Goal: Information Seeking & Learning: Learn about a topic

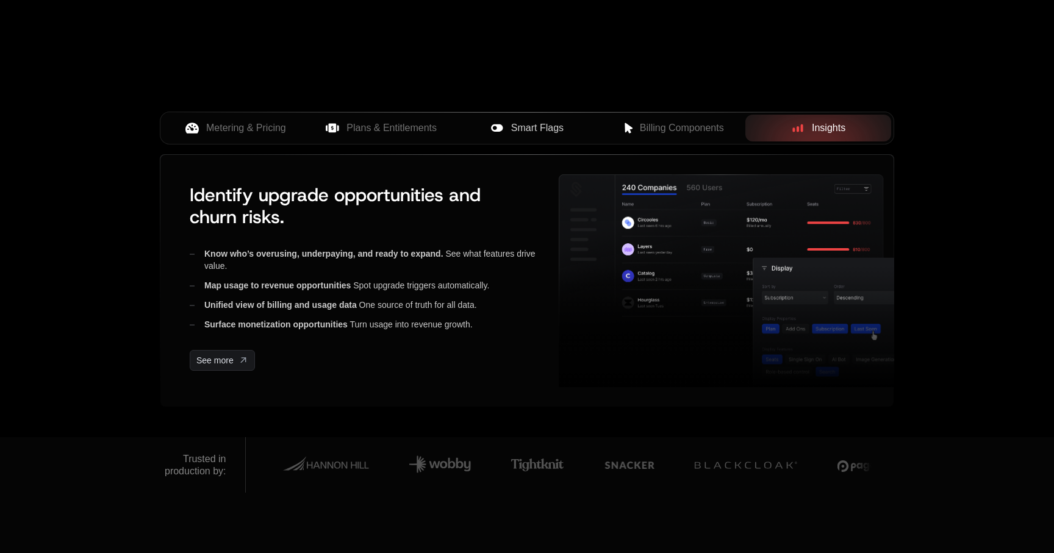
click at [508, 132] on div "Smart Flags" at bounding box center [527, 128] width 126 height 15
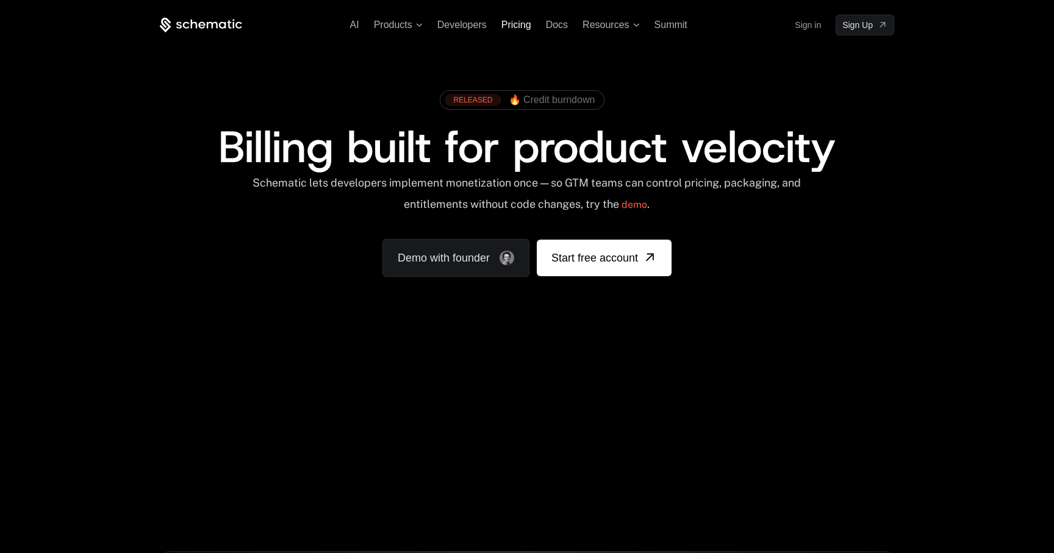
click at [517, 29] on span "Pricing" at bounding box center [517, 25] width 30 height 10
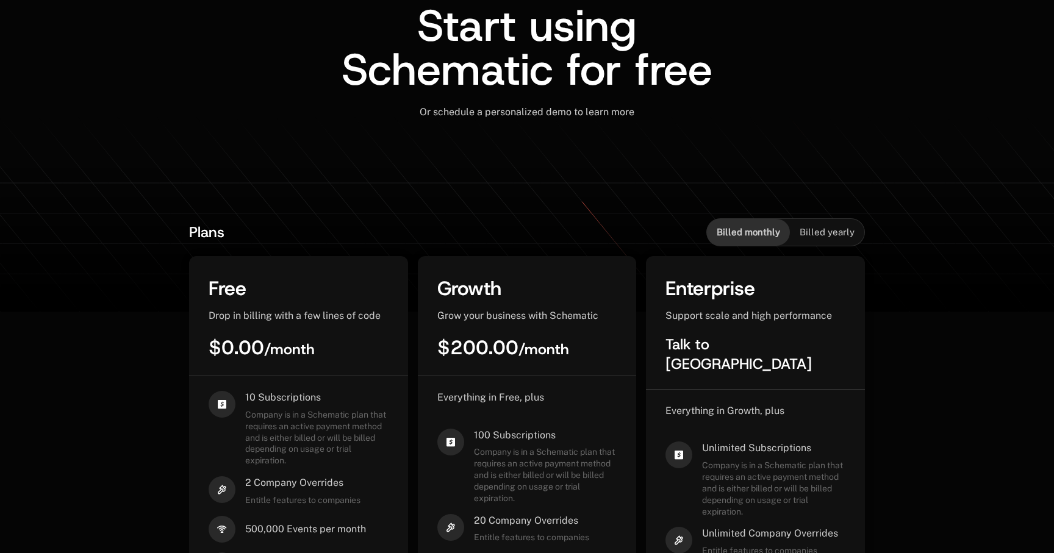
scroll to position [129, 0]
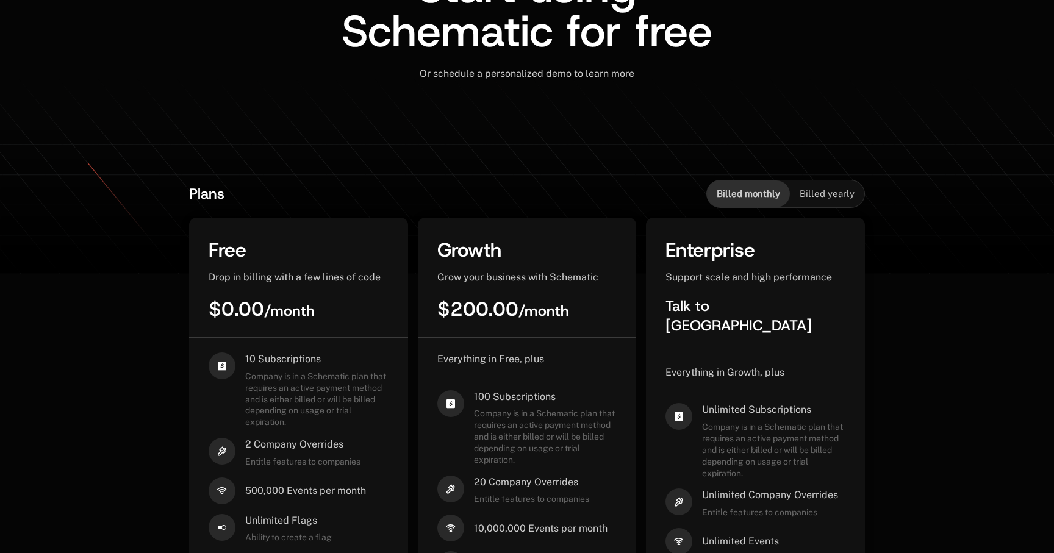
click at [825, 192] on span "Billed yearly" at bounding box center [827, 194] width 55 height 12
click at [755, 200] on span "Billed monthly" at bounding box center [748, 194] width 63 height 12
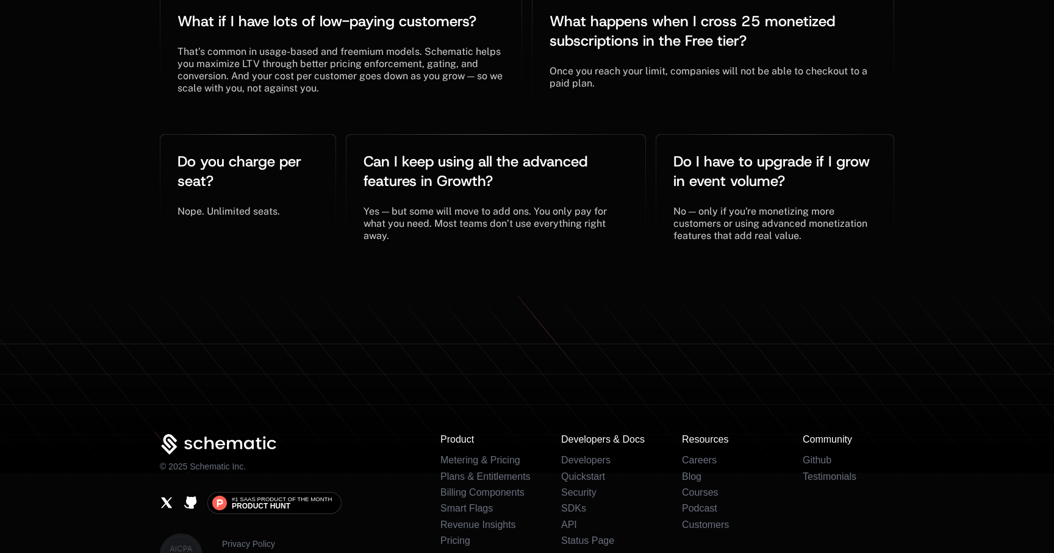
scroll to position [2772, 0]
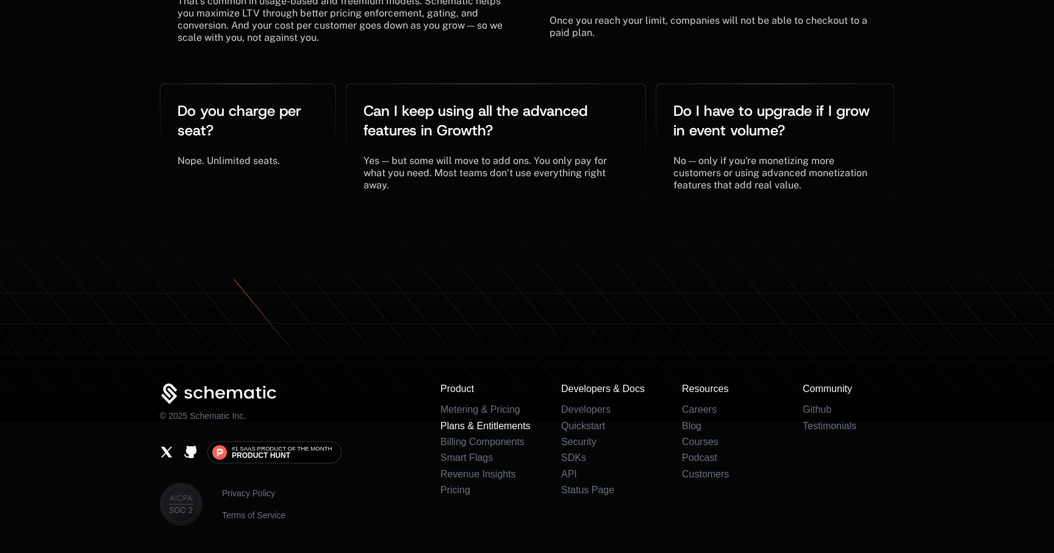
click at [503, 421] on link "Plans & Entitlements" at bounding box center [486, 426] width 90 height 10
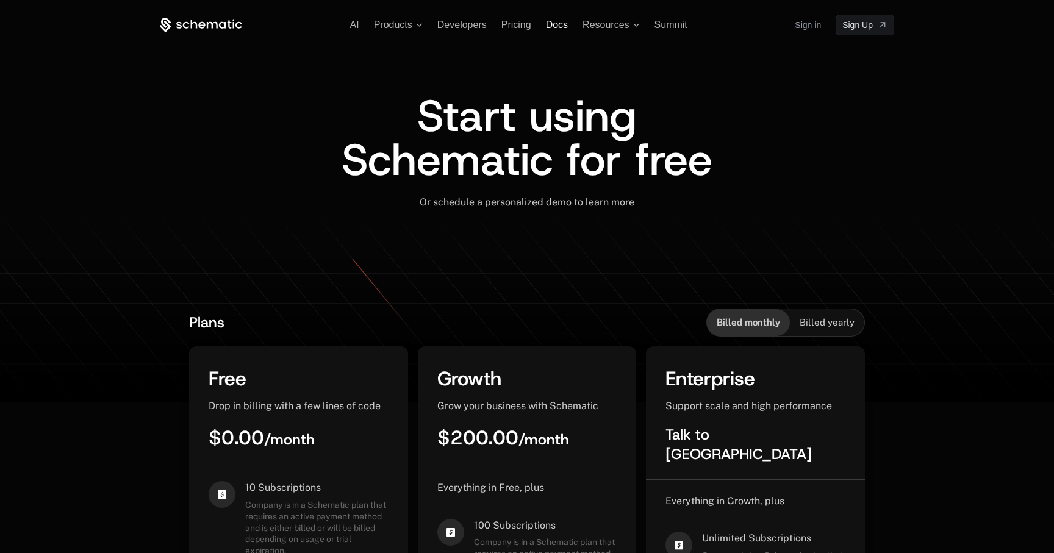
click at [556, 28] on span "Docs" at bounding box center [557, 25] width 22 height 10
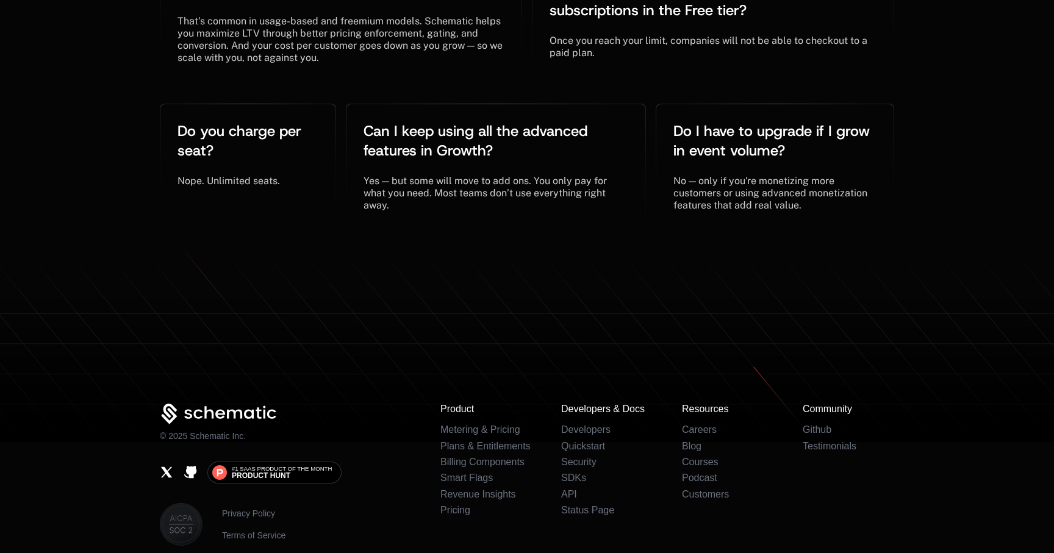
scroll to position [2794, 0]
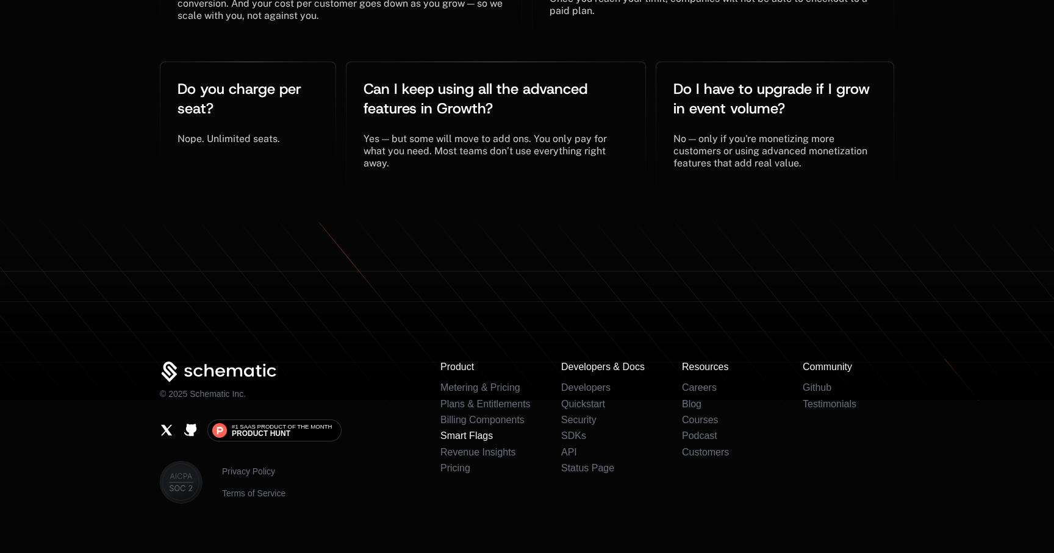
click at [483, 431] on link "Smart Flags" at bounding box center [467, 436] width 52 height 10
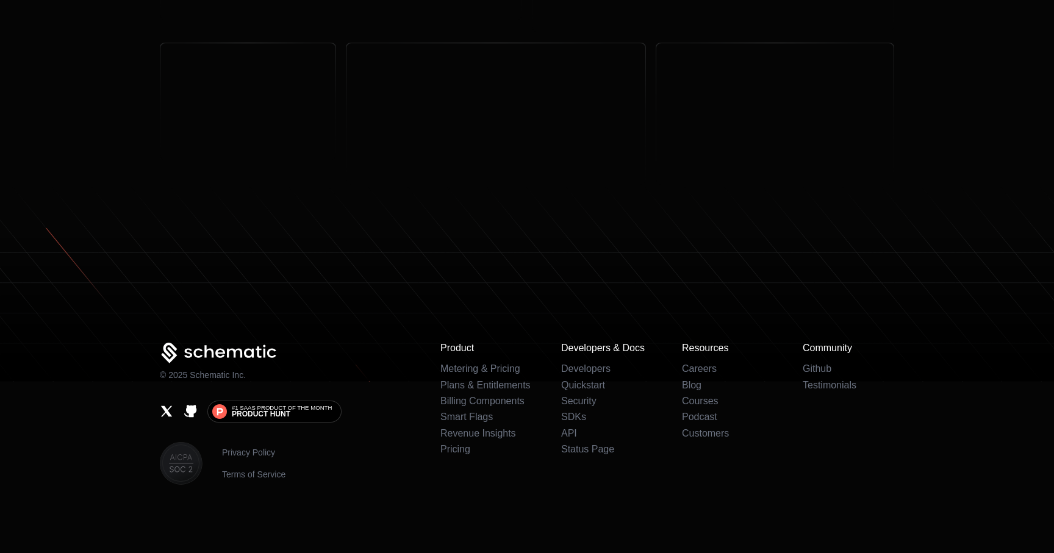
scroll to position [0, 0]
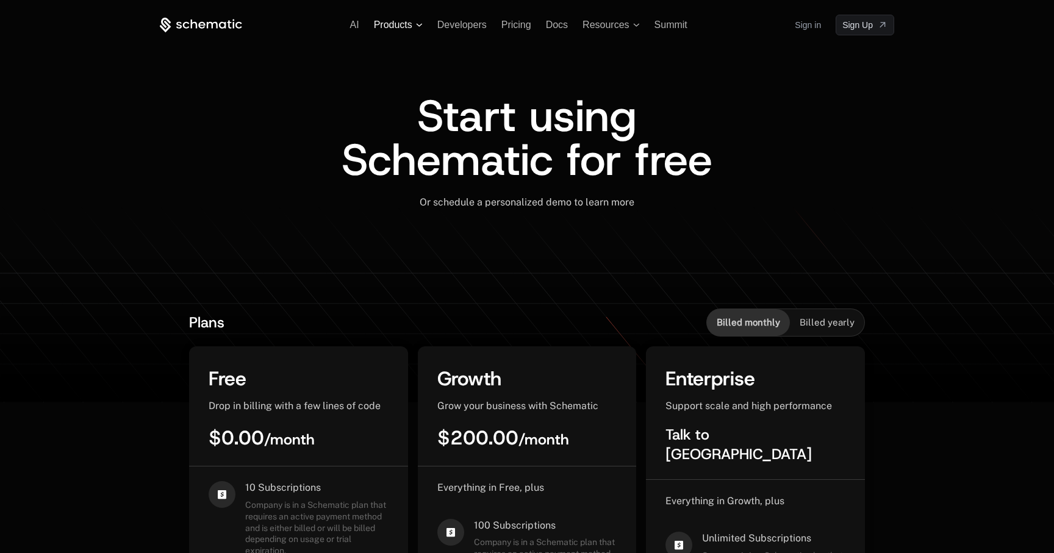
click at [398, 24] on span "Products" at bounding box center [393, 25] width 38 height 11
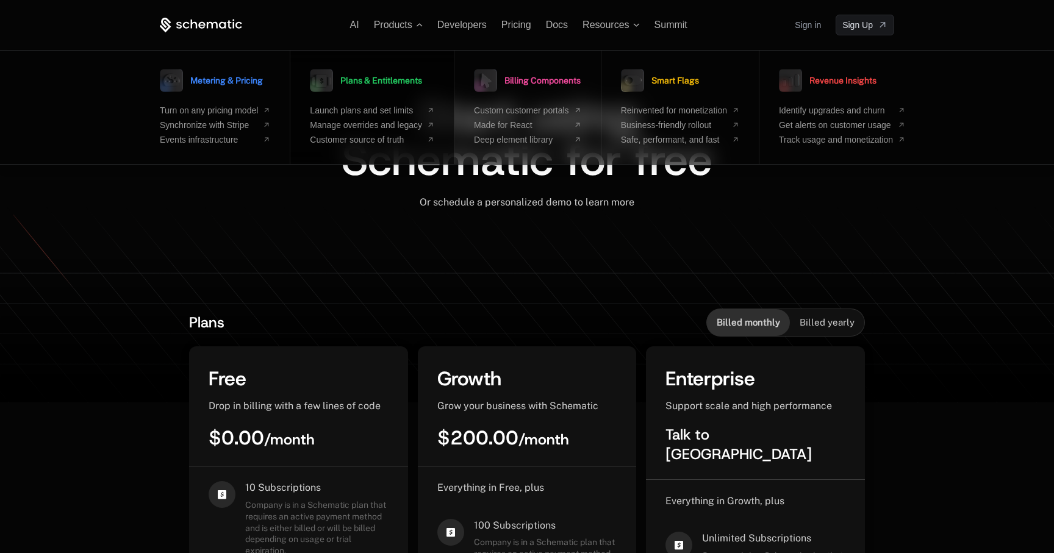
click at [369, 98] on div "Plans & Entitlements Launch plans and set limits Manage overrides and legacy Cu…" at bounding box center [372, 104] width 124 height 79
click at [365, 114] on span "Launch plans and set limits" at bounding box center [366, 111] width 112 height 10
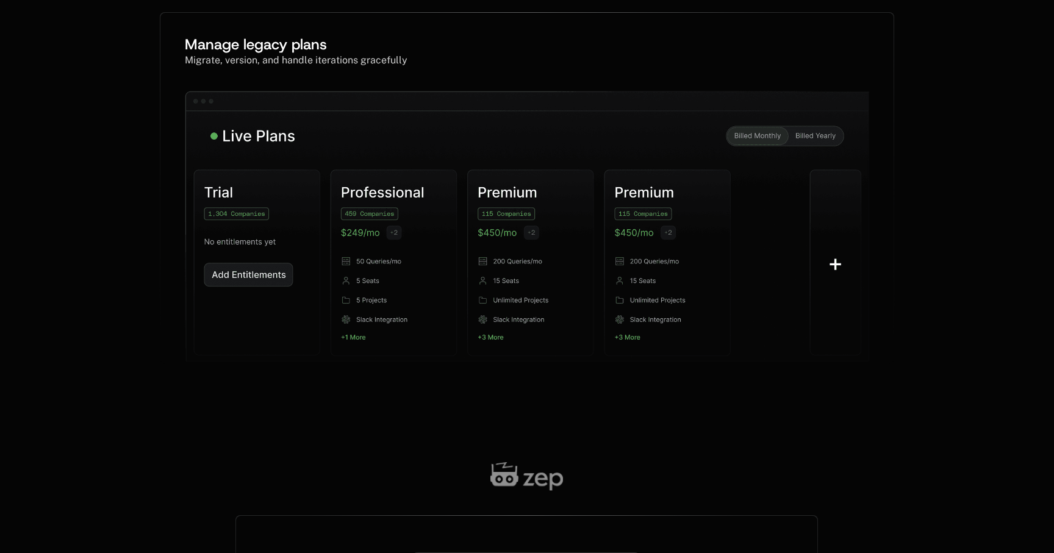
scroll to position [685, 0]
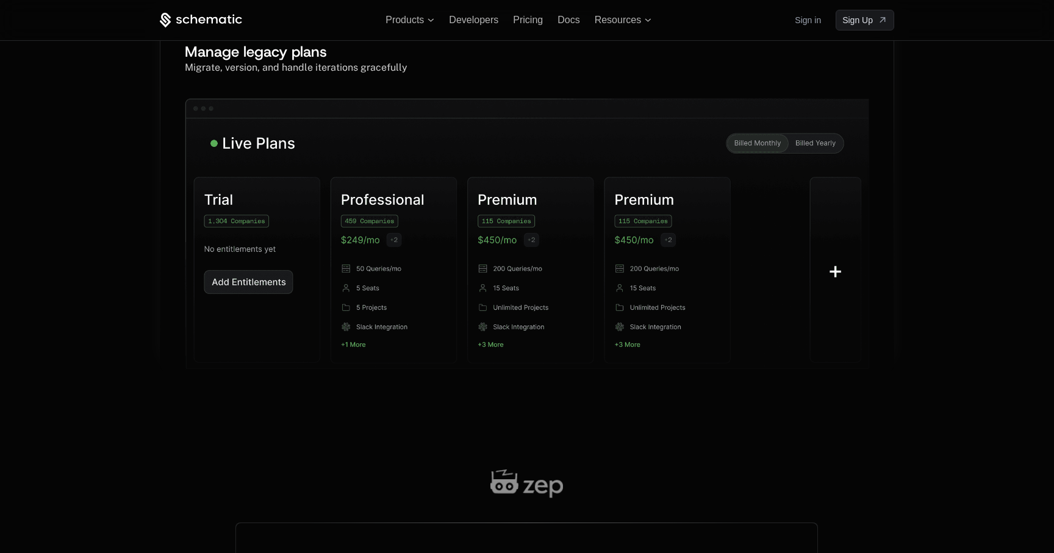
click at [811, 149] on img at bounding box center [527, 245] width 685 height 295
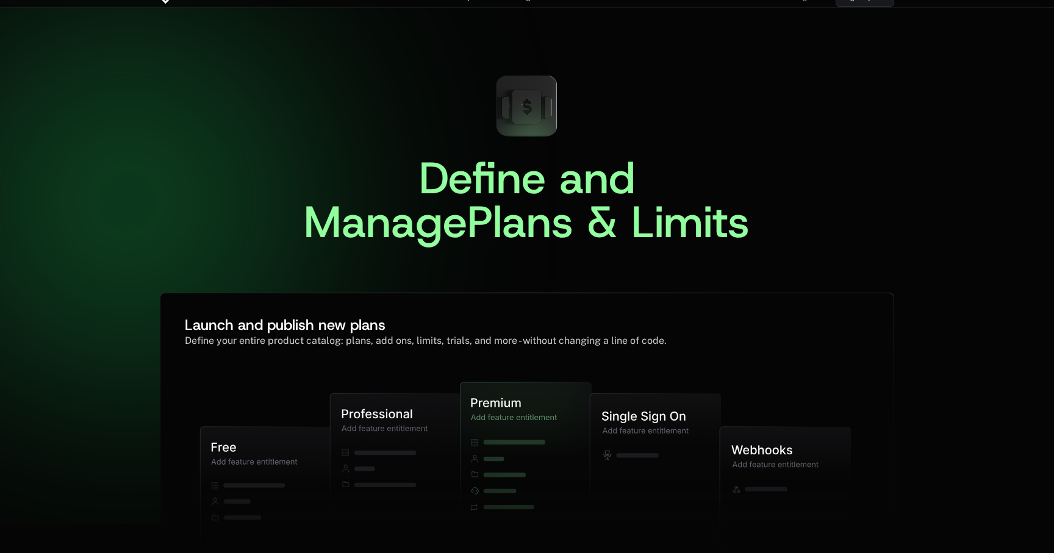
scroll to position [0, 0]
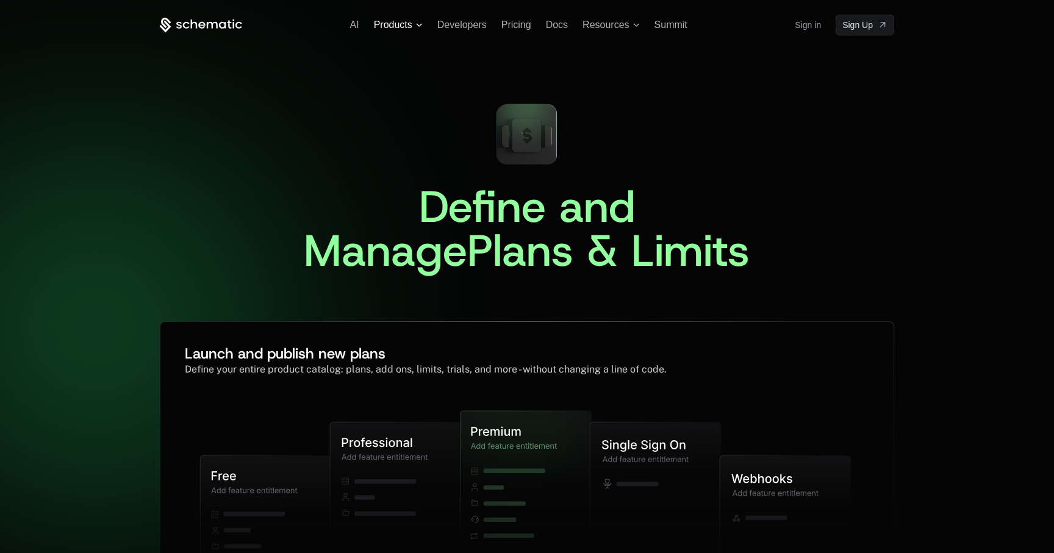
click at [395, 28] on span "Products" at bounding box center [393, 25] width 38 height 11
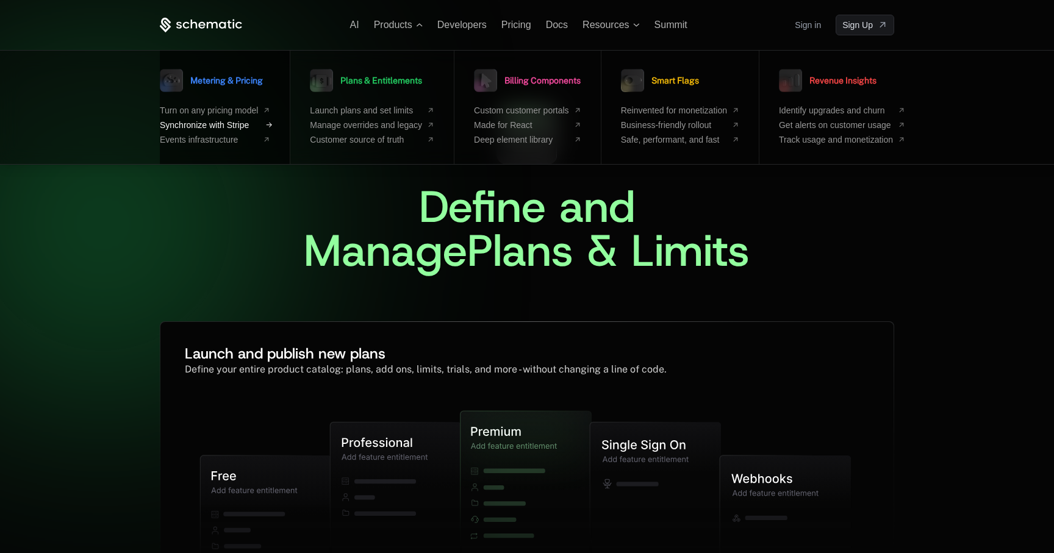
click at [212, 126] on span "Synchronize with Stripe" at bounding box center [209, 125] width 98 height 10
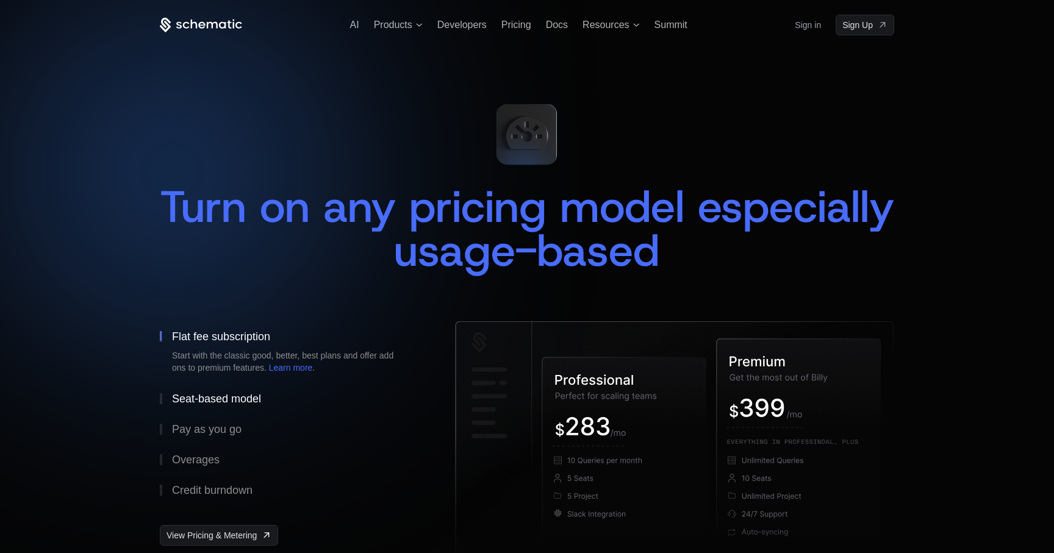
click at [255, 397] on div "Seat-based model" at bounding box center [216, 399] width 89 height 11
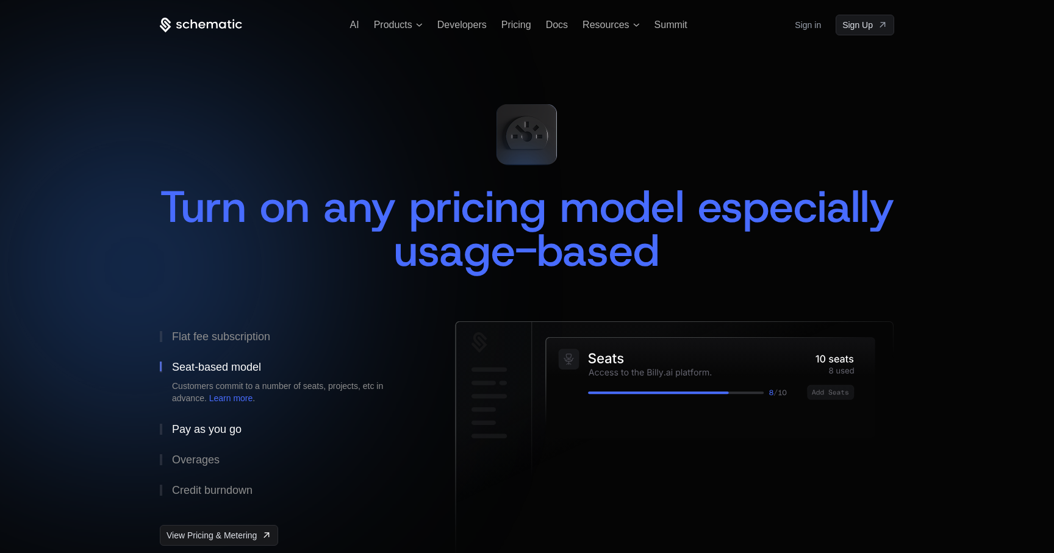
click at [231, 428] on div "Pay as you go" at bounding box center [207, 429] width 70 height 11
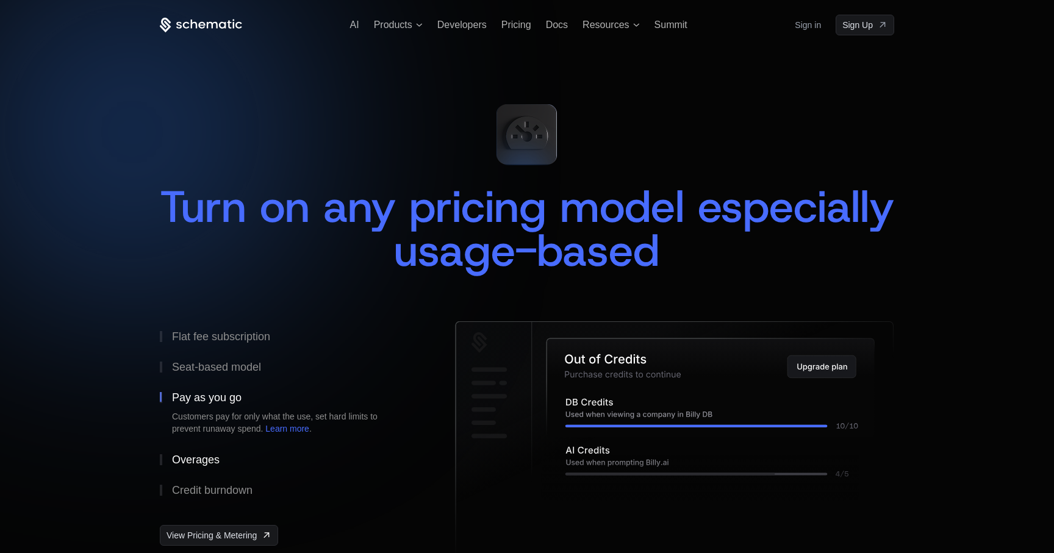
click at [211, 461] on div "Overages" at bounding box center [196, 460] width 48 height 11
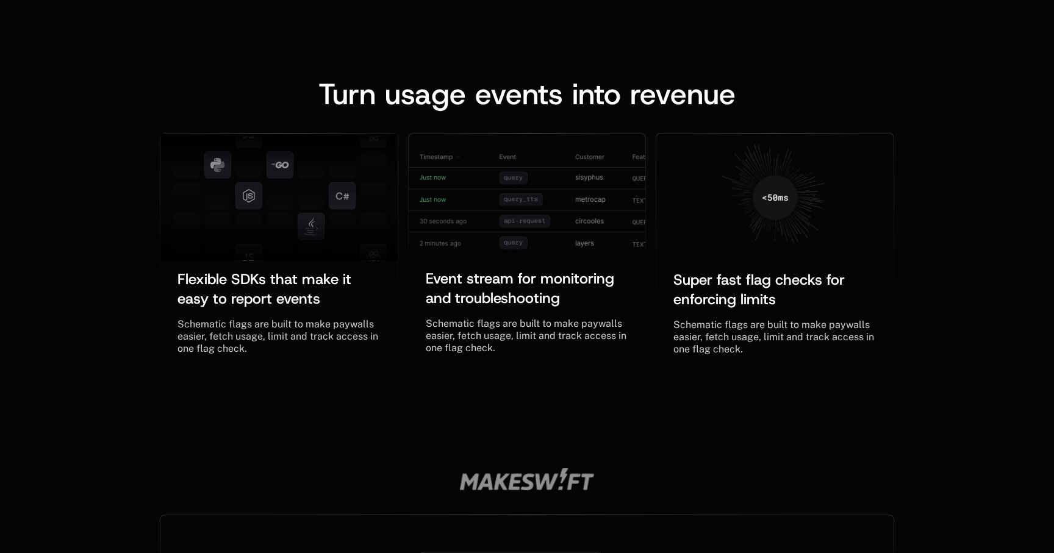
scroll to position [842, 0]
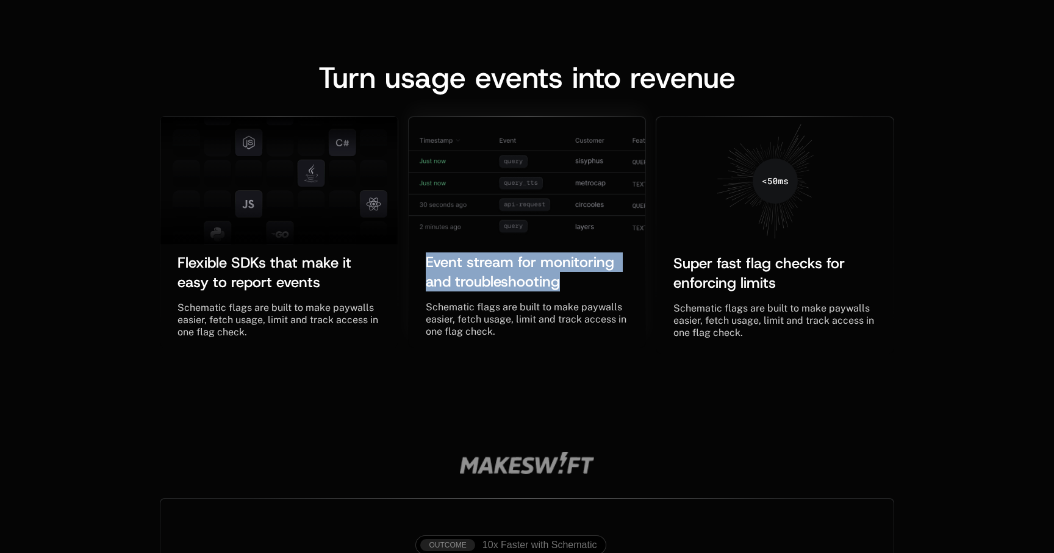
drag, startPoint x: 428, startPoint y: 260, endPoint x: 625, endPoint y: 292, distance: 199.6
click at [625, 292] on div "Event stream for monitoring and troubleshooting ﻿" at bounding box center [527, 275] width 203 height 54
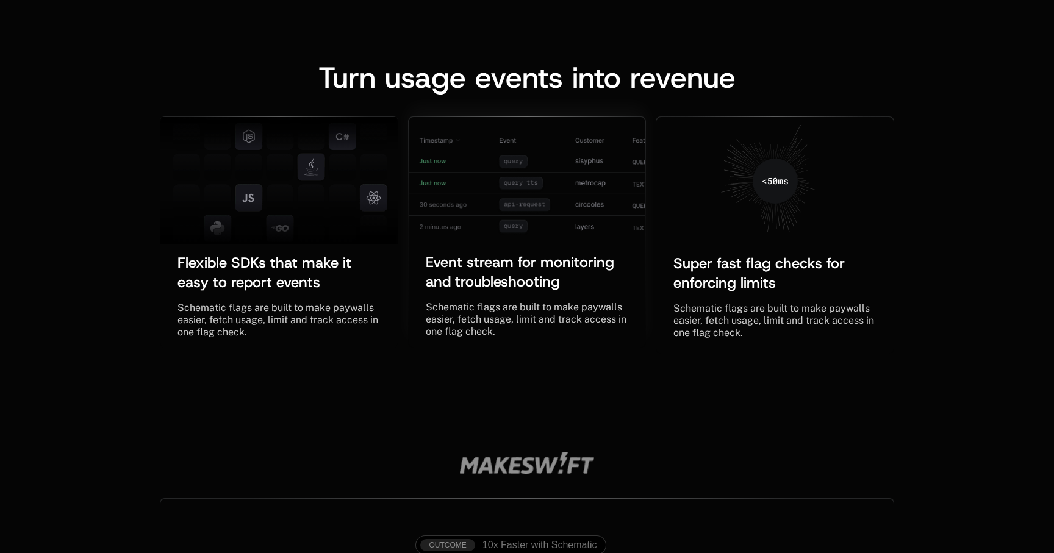
click at [625, 292] on div "Event stream for monitoring and troubleshooting ﻿" at bounding box center [527, 275] width 203 height 54
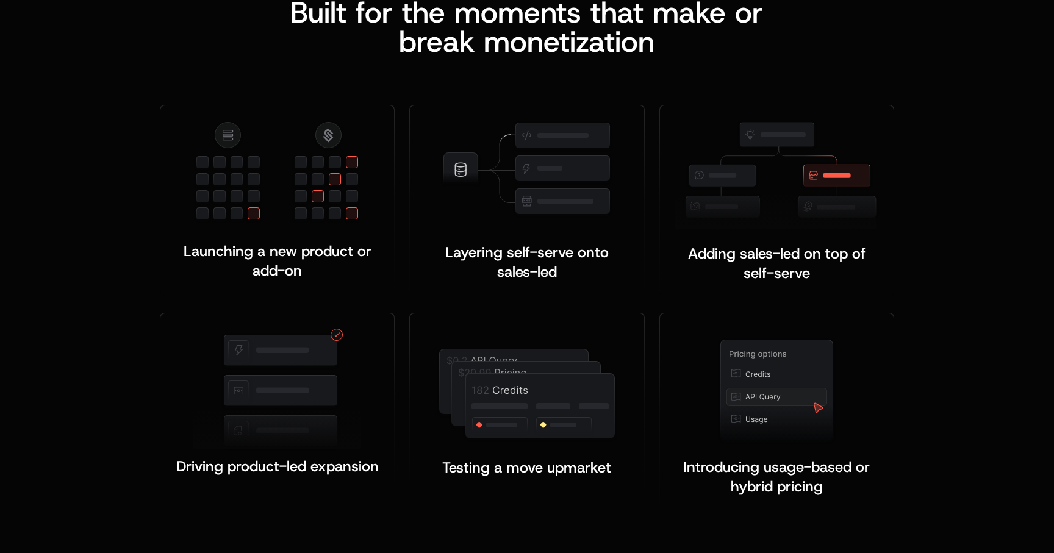
scroll to position [1728, 0]
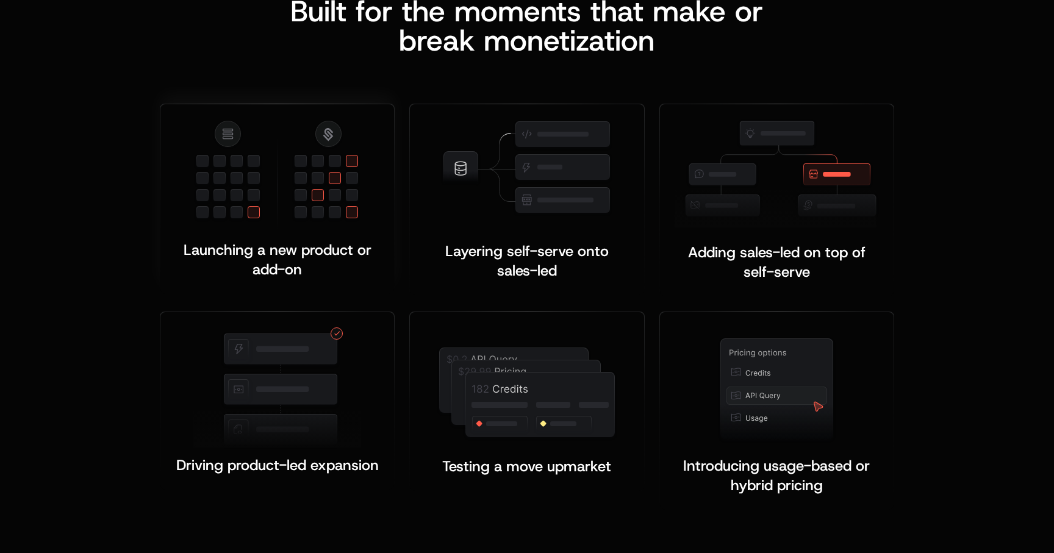
click at [351, 148] on img at bounding box center [277, 175] width 168 height 112
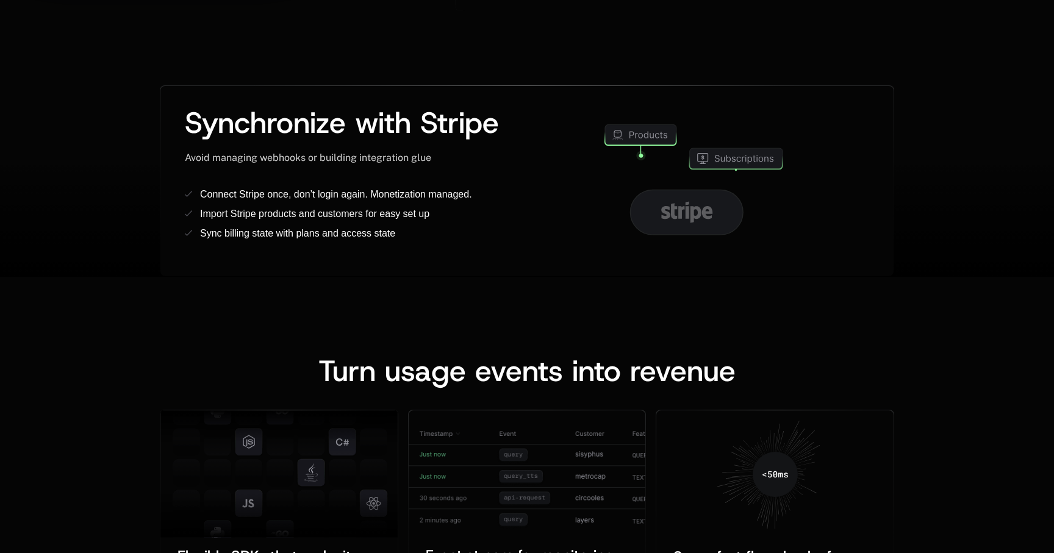
scroll to position [0, 0]
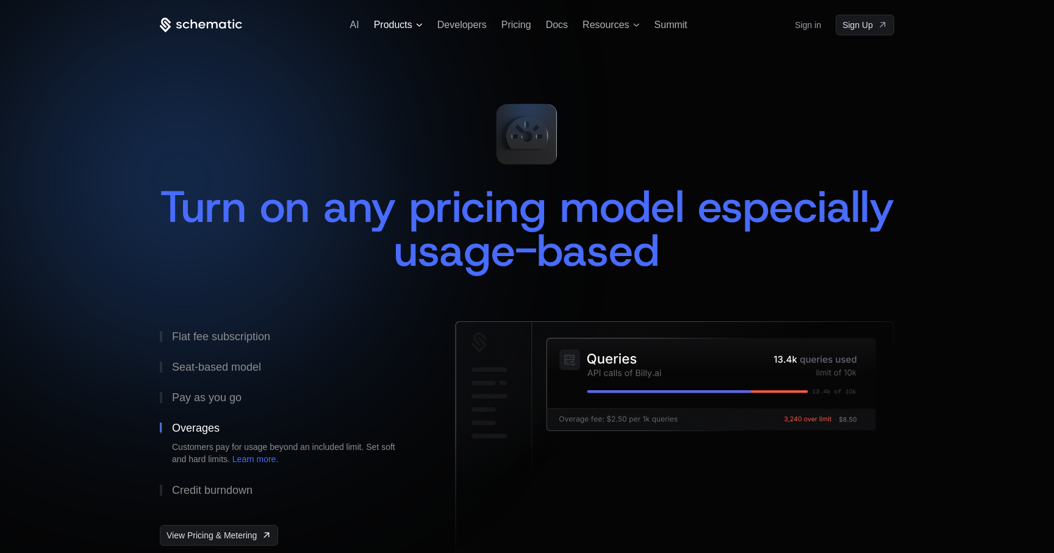
click at [398, 26] on span "Products" at bounding box center [393, 25] width 38 height 11
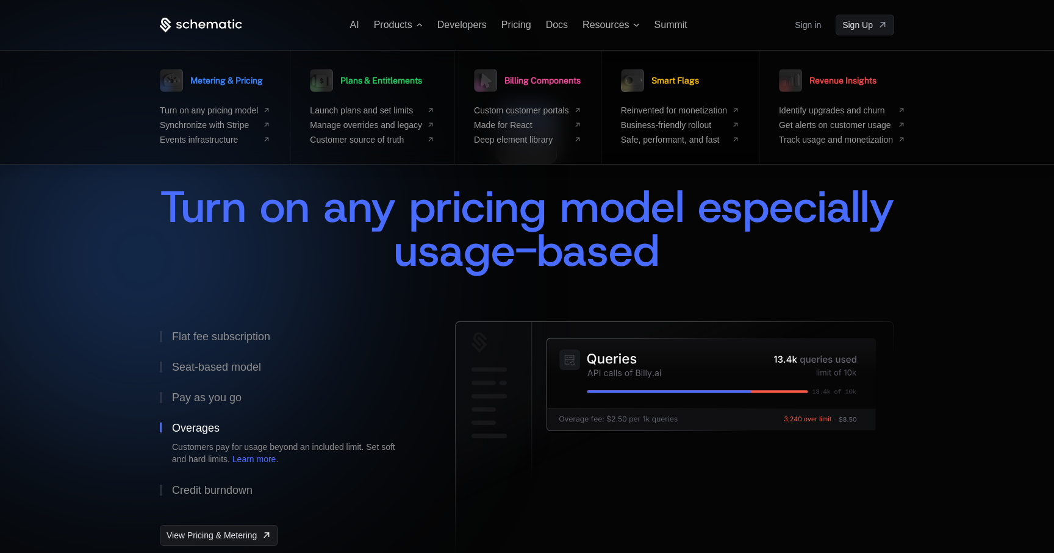
click at [720, 92] on div "Smart Flags" at bounding box center [680, 80] width 118 height 31
click at [684, 81] on span "Smart Flags" at bounding box center [676, 80] width 48 height 9
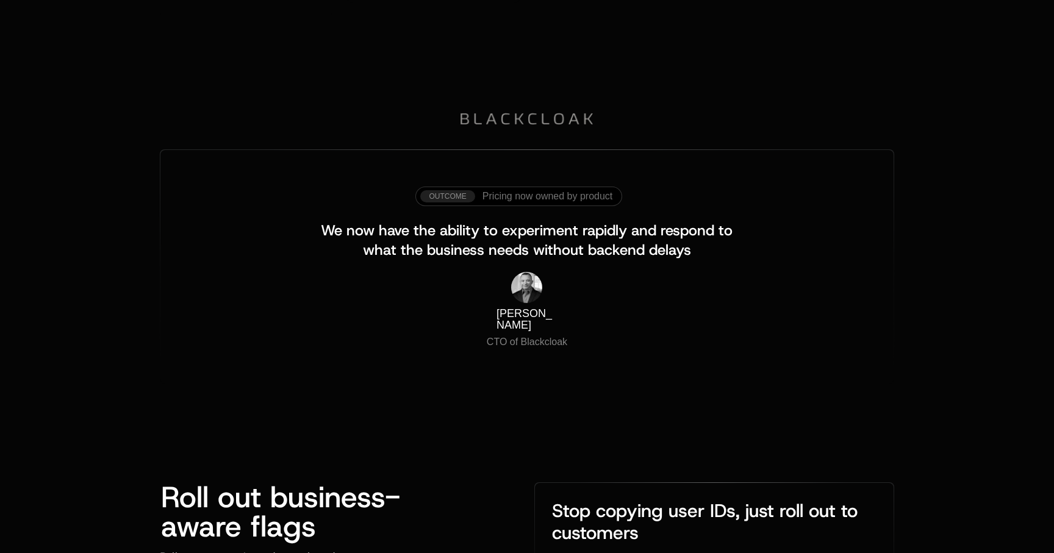
scroll to position [1671, 0]
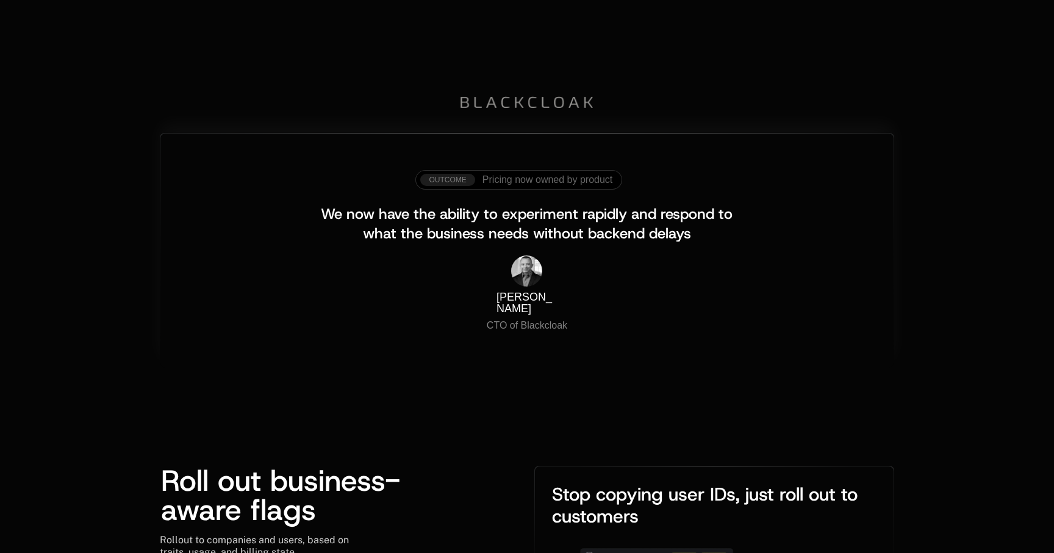
click at [538, 182] on span "Pricing now owned by product" at bounding box center [548, 180] width 130 height 11
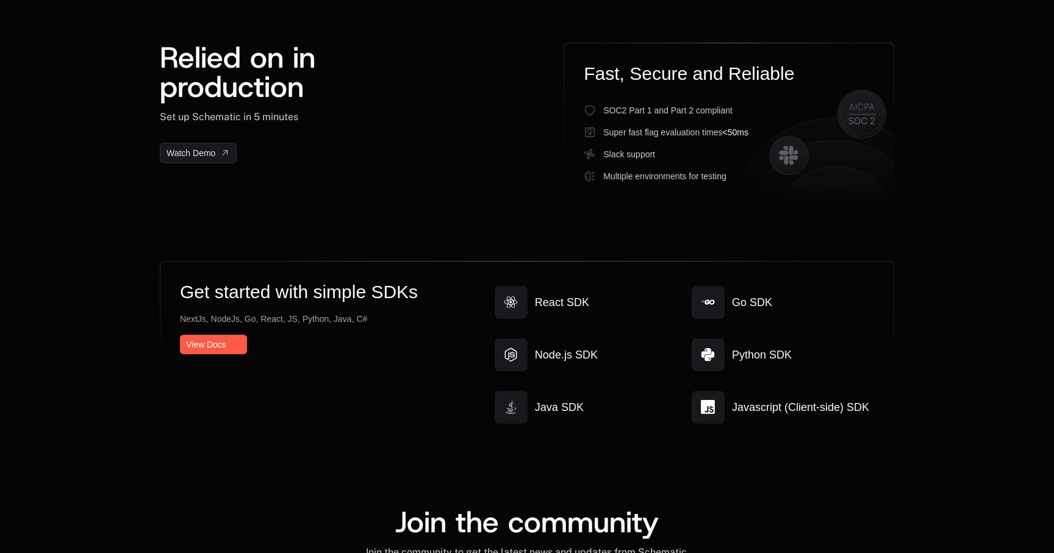
scroll to position [3184, 0]
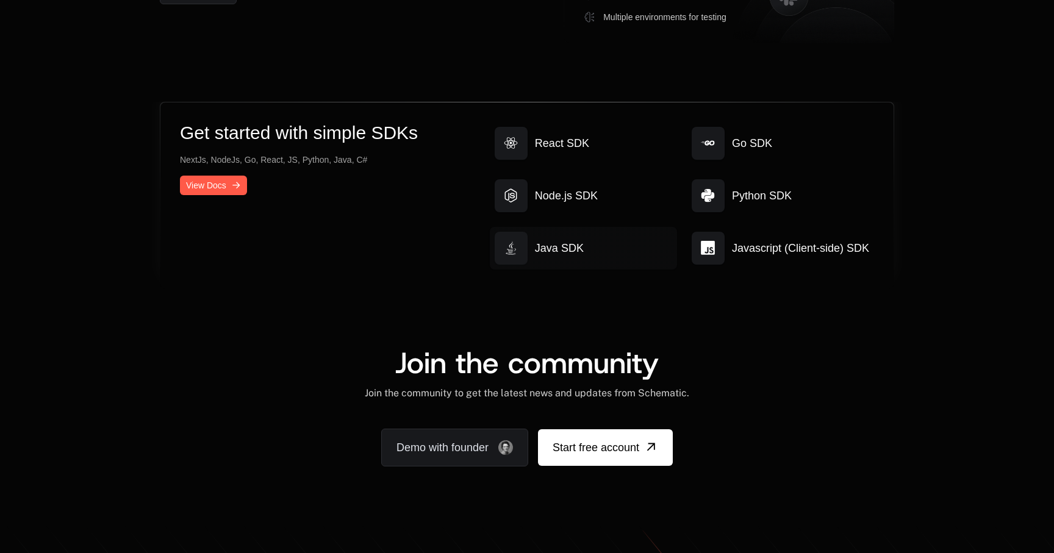
click at [556, 240] on span "Java SDK" at bounding box center [559, 248] width 49 height 17
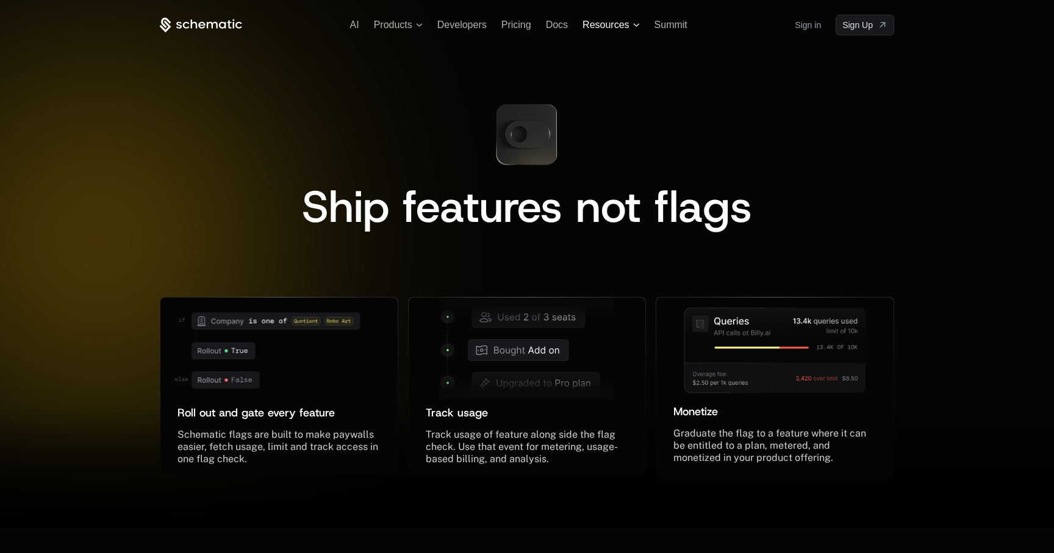
click at [614, 23] on span "Resources" at bounding box center [606, 25] width 46 height 11
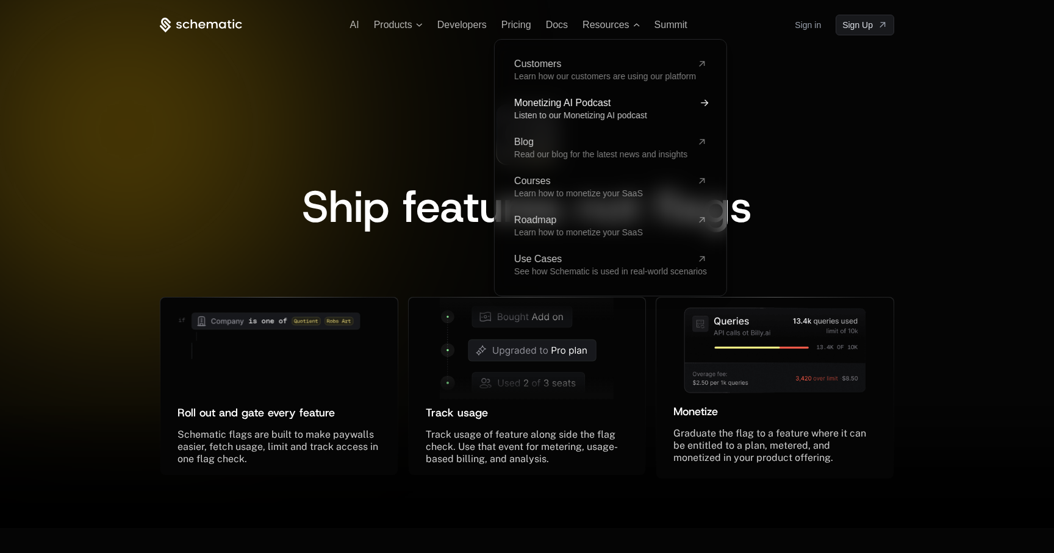
click at [578, 113] on span "Listen to our Monetizing AI podcast" at bounding box center [580, 115] width 133 height 10
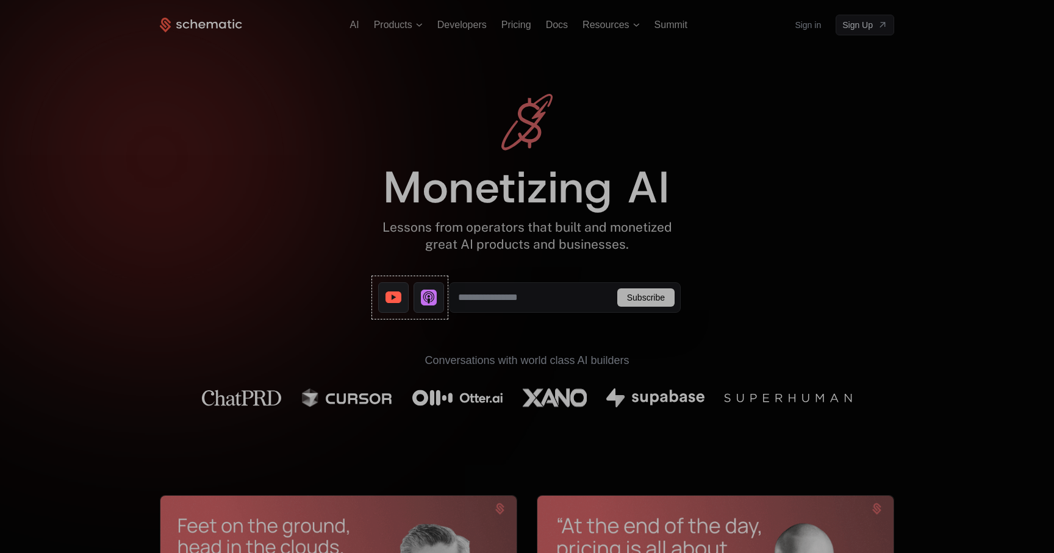
drag, startPoint x: 372, startPoint y: 276, endPoint x: 448, endPoint y: 319, distance: 86.9
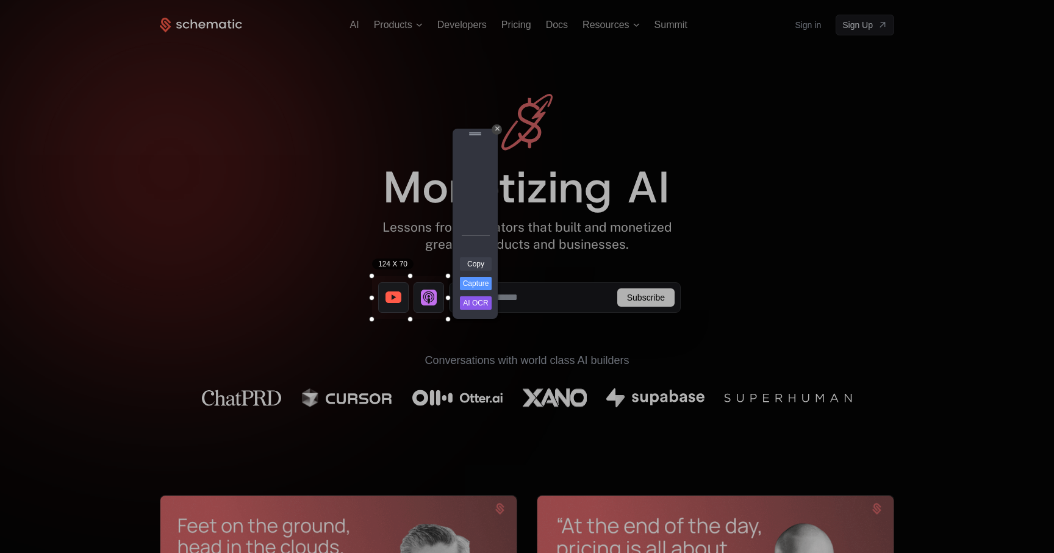
click at [483, 264] on link "Copy" at bounding box center [476, 263] width 32 height 13
